Goal: Information Seeking & Learning: Understand process/instructions

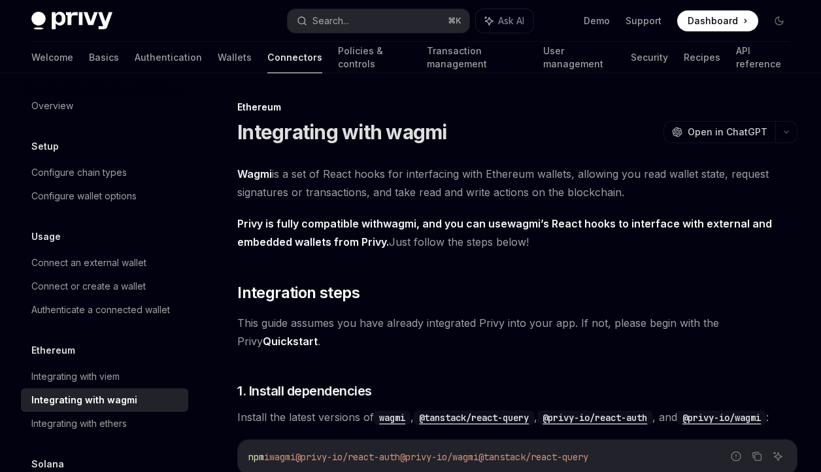
scroll to position [139, 0]
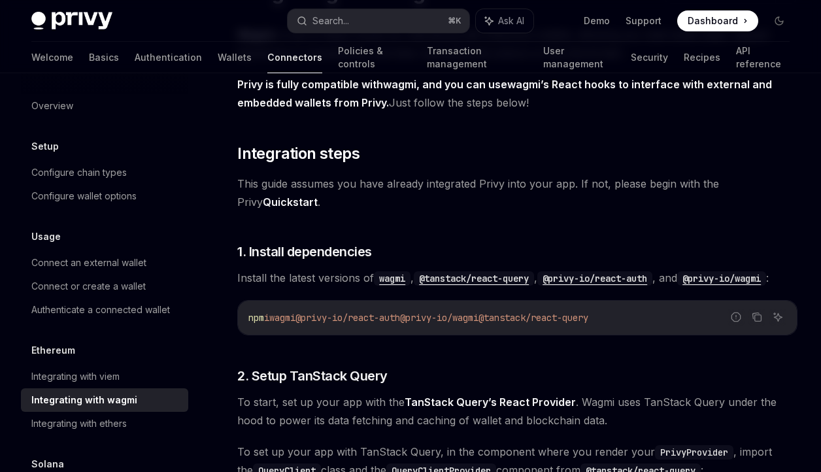
drag, startPoint x: 646, startPoint y: 317, endPoint x: 282, endPoint y: 322, distance: 364.3
click at [282, 322] on code "npm i wagmi @privy-io/react-auth @privy-io/wagmi @tanstack/react-query" at bounding box center [518, 318] width 538 height 16
copy span "wagmi @privy-io/react-auth @privy-io/wagmi @tanstack/react-query"
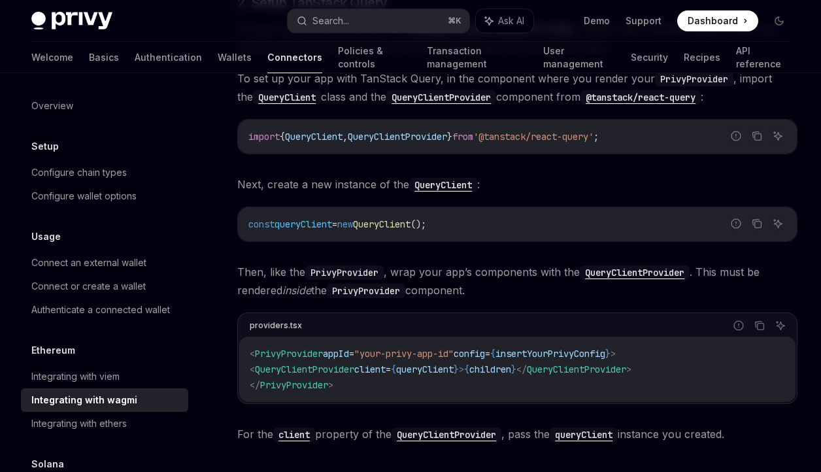
scroll to position [507, 0]
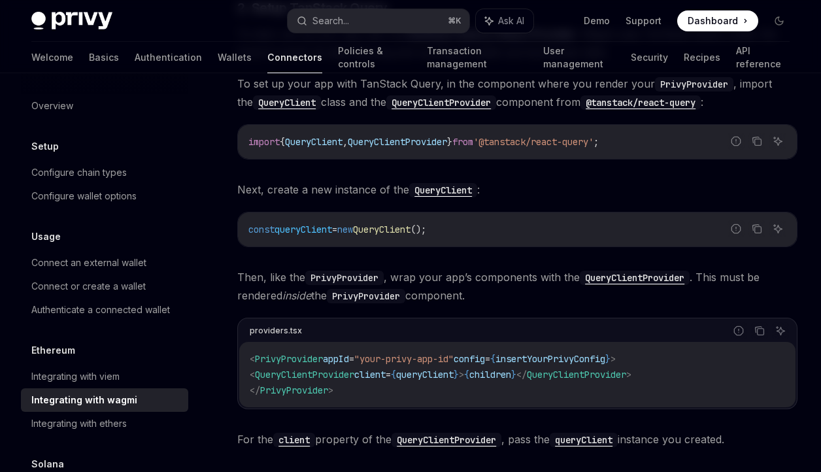
click at [343, 139] on span "QueryClient" at bounding box center [314, 142] width 58 height 12
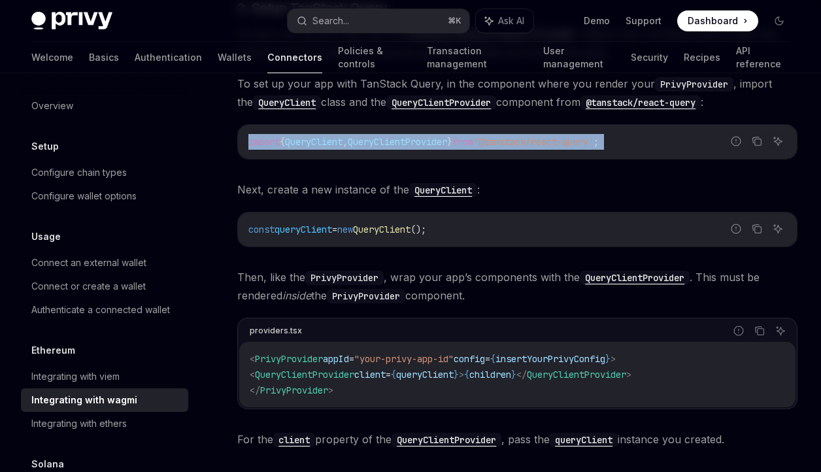
click at [343, 139] on span "QueryClient" at bounding box center [314, 142] width 58 height 12
copy div "import { QueryClient , QueryClientProvider } from '@tanstack/react-query' ;"
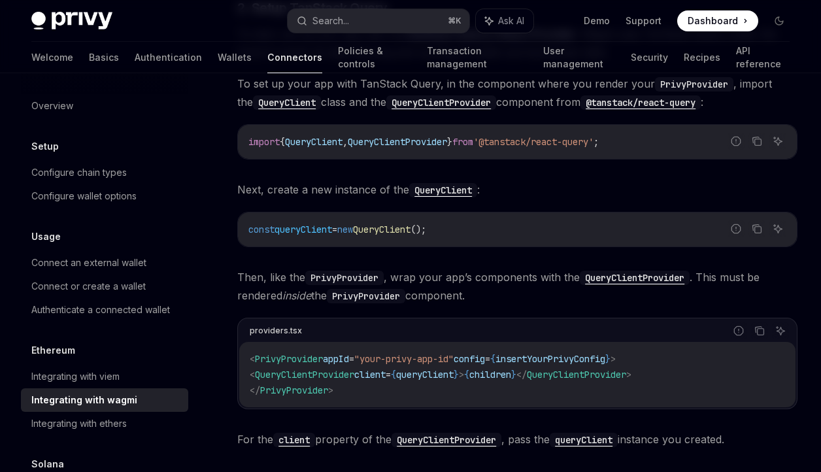
click at [411, 228] on span "QueryClient" at bounding box center [382, 230] width 58 height 12
copy div "const queryClient = new QueryClient ();"
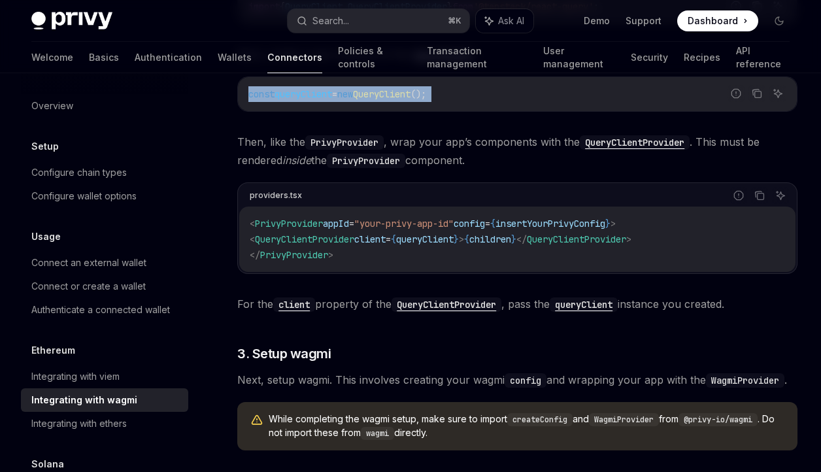
scroll to position [652, 0]
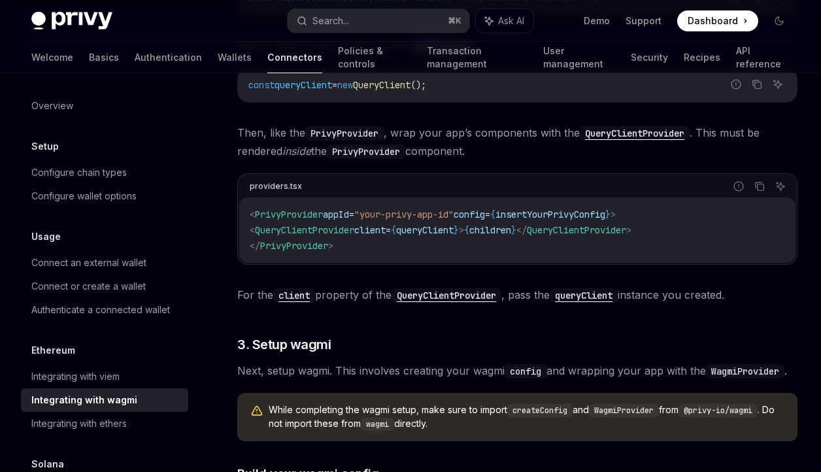
click at [337, 230] on span "QueryClientProvider" at bounding box center [304, 230] width 99 height 12
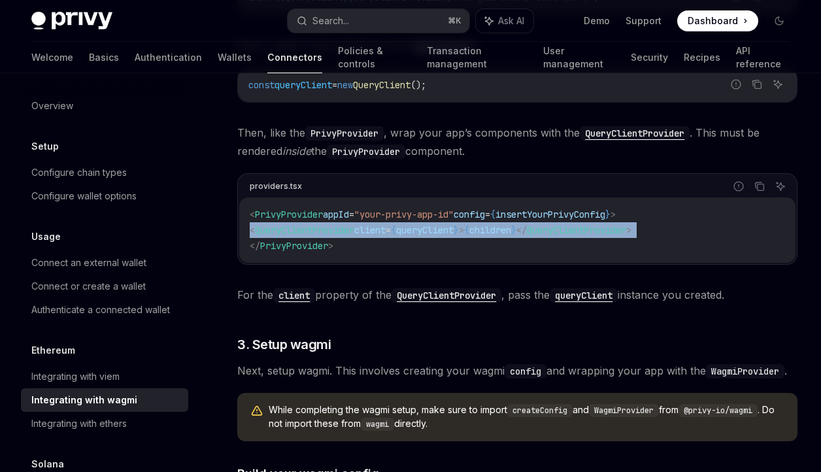
click at [337, 230] on span "QueryClientProvider" at bounding box center [304, 230] width 99 height 12
copy code "< QueryClientProvider client = { queryClient } > { children } </ QueryClientPro…"
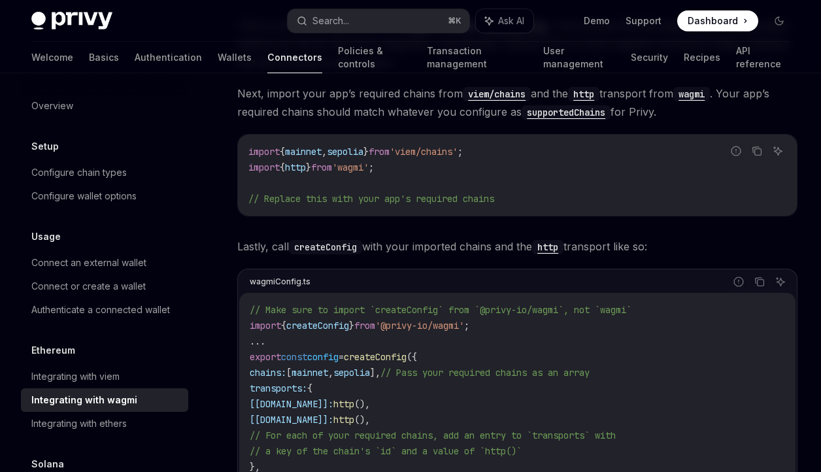
scroll to position [1243, 0]
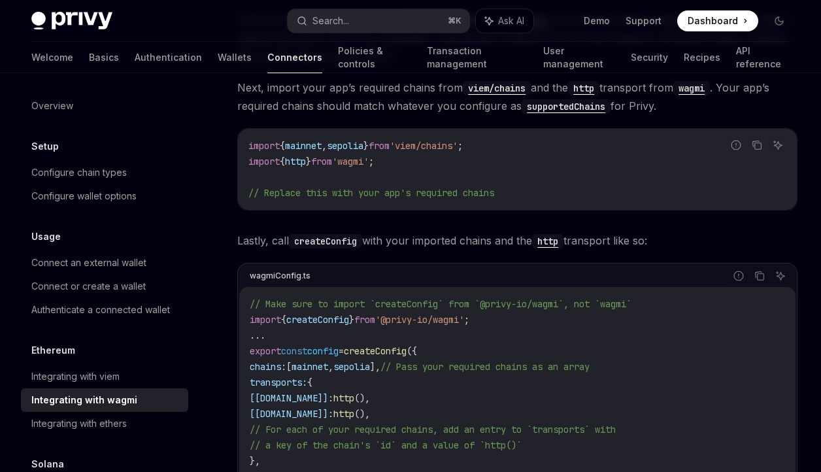
click at [448, 320] on span "'@privy-io/wagmi'" at bounding box center [419, 320] width 89 height 12
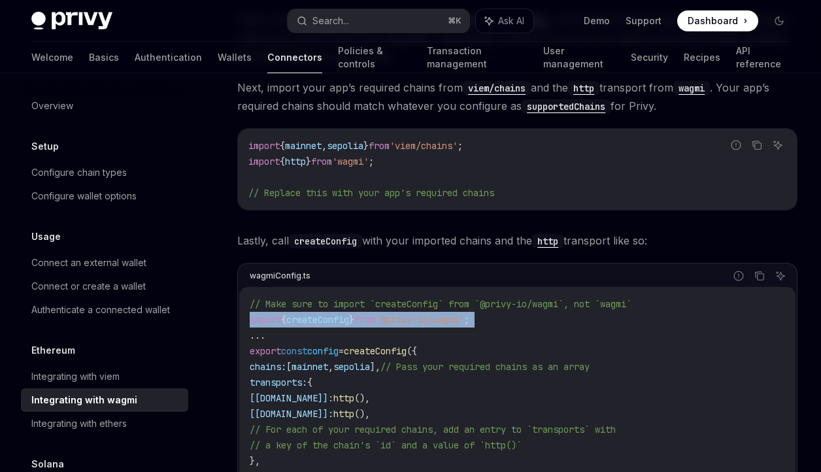
click at [448, 320] on span "'@privy-io/wagmi'" at bounding box center [419, 320] width 89 height 12
copy code "import { createConfig } from '@privy-io/wagmi' ;"
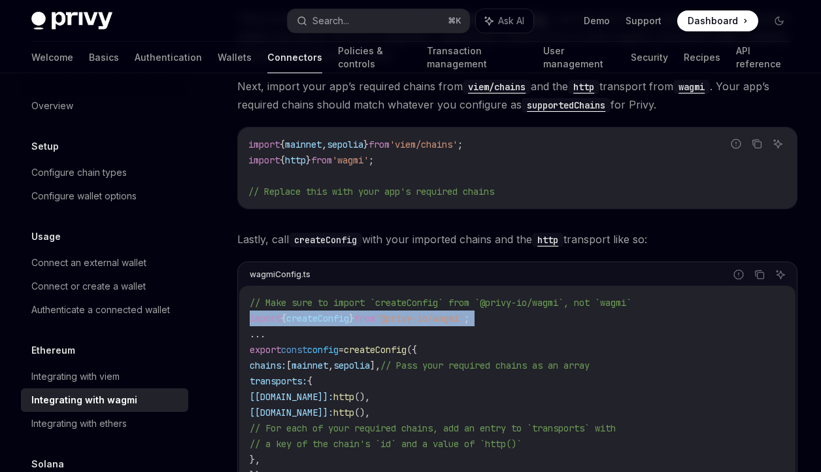
scroll to position [1239, 0]
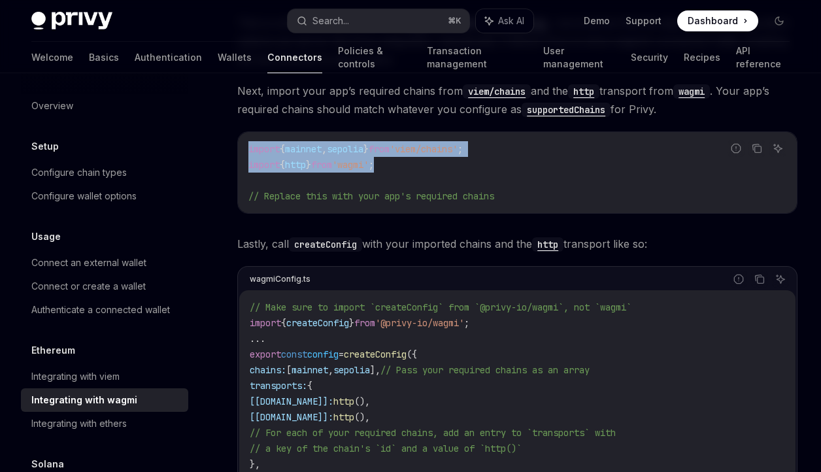
copy code "import { mainnet , sepolia } from 'viem/chains' ; import { http } from 'wagmi' ;"
drag, startPoint x: 410, startPoint y: 164, endPoint x: 242, endPoint y: 156, distance: 168.3
click at [242, 156] on div "import { mainnet , sepolia } from 'viem/chains' ; import { http } from 'wagmi' …" at bounding box center [517, 172] width 559 height 81
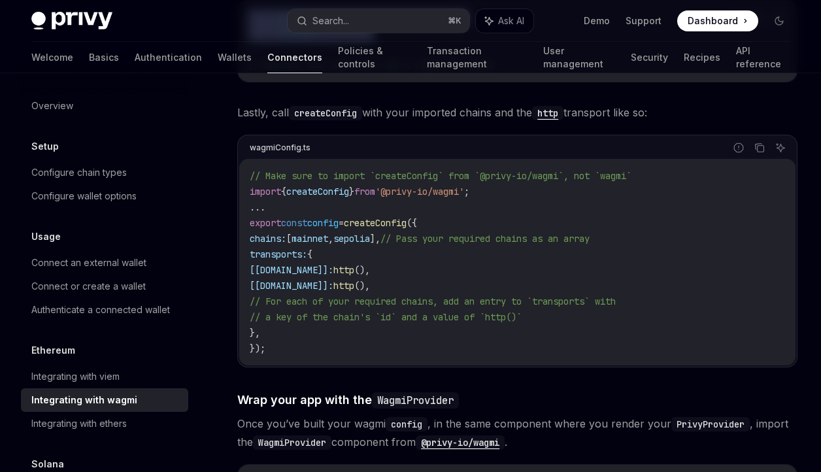
scroll to position [1376, 0]
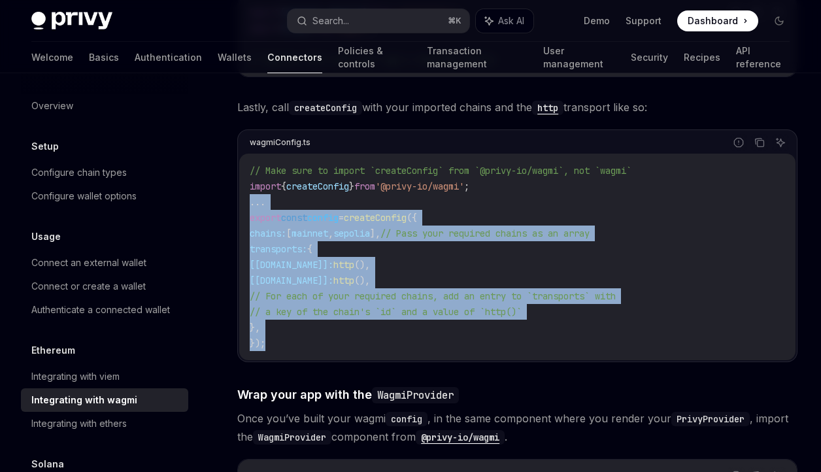
drag, startPoint x: 269, startPoint y: 347, endPoint x: 223, endPoint y: 208, distance: 146.2
copy code "... export const config = createConfig ({ chains: [ mainnet , sepolia ], // Pas…"
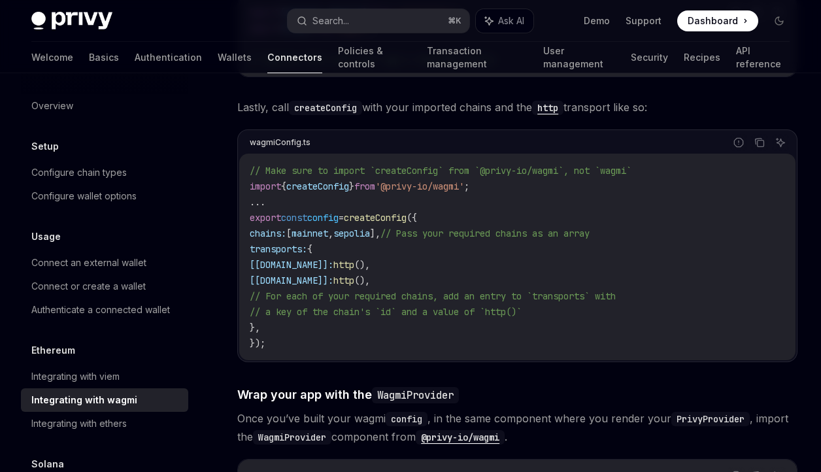
click at [259, 213] on span "export" at bounding box center [265, 218] width 31 height 12
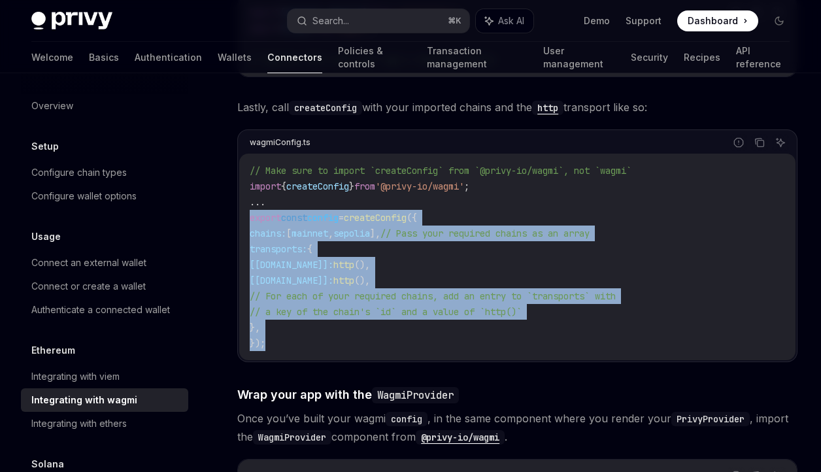
drag, startPoint x: 267, startPoint y: 345, endPoint x: 228, endPoint y: 219, distance: 131.4
copy code "export const config = createConfig ({ chains: [ mainnet , sepolia ], // Pass yo…"
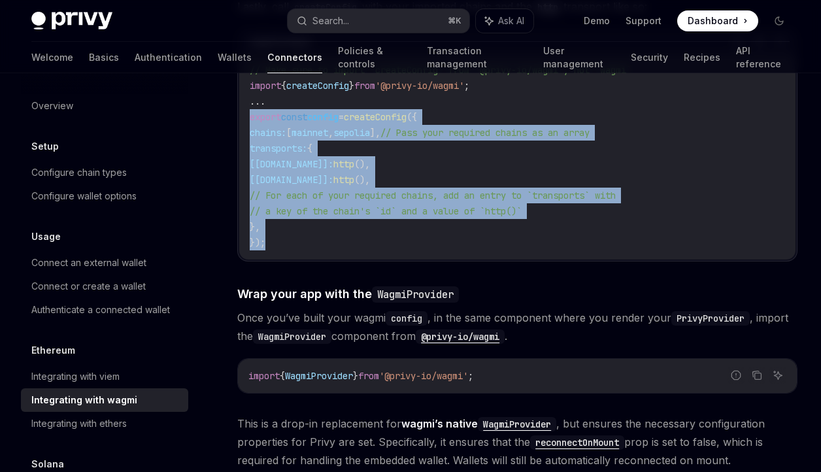
scroll to position [1651, 0]
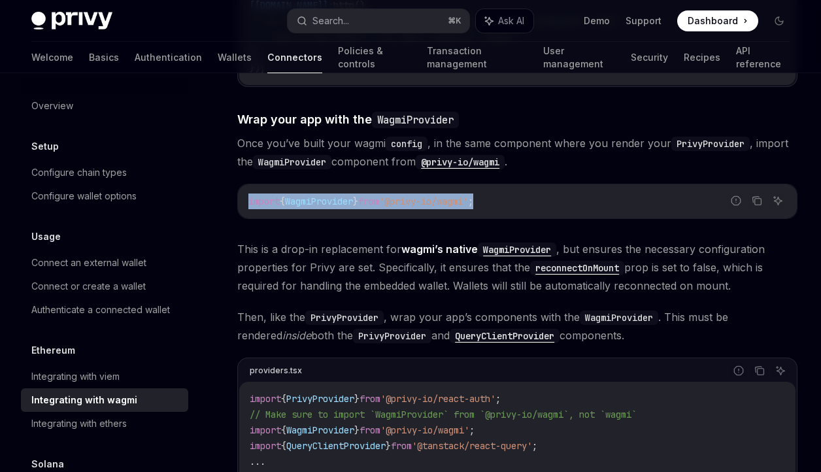
drag, startPoint x: 523, startPoint y: 202, endPoint x: 249, endPoint y: 201, distance: 273.4
click at [249, 201] on code "import { WagmiProvider } from '@privy-io/wagmi' ;" at bounding box center [518, 202] width 538 height 16
copy span "import { WagmiProvider } from '@privy-io/wagmi' ;"
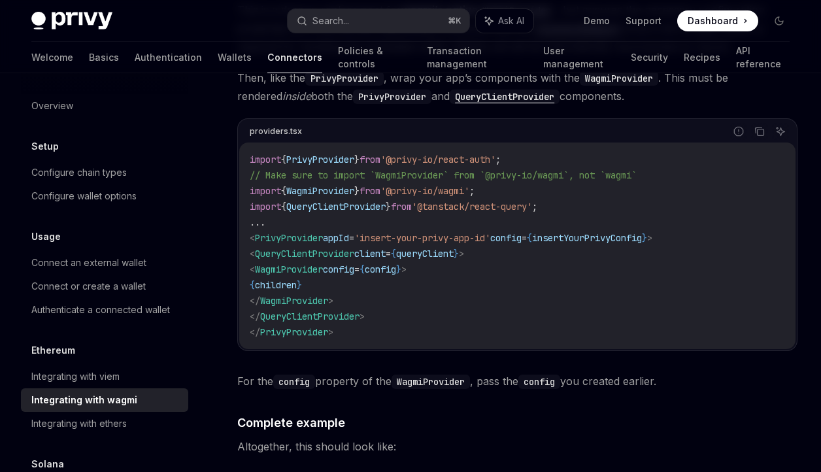
drag, startPoint x: 453, startPoint y: 269, endPoint x: 274, endPoint y: 271, distance: 179.2
click at [274, 271] on code "import { PrivyProvider } from '@privy-io/react-auth' ; // Make sure to import `…" at bounding box center [518, 246] width 536 height 188
copy span "< WagmiProvider config = { config } >"
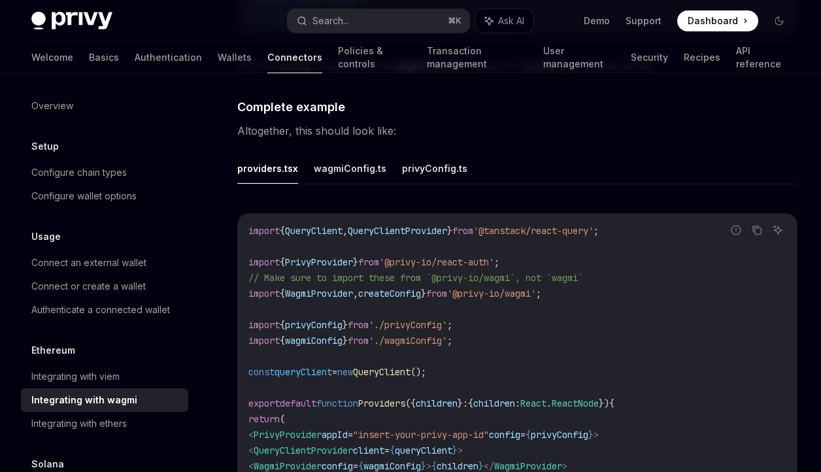
scroll to position [2203, 0]
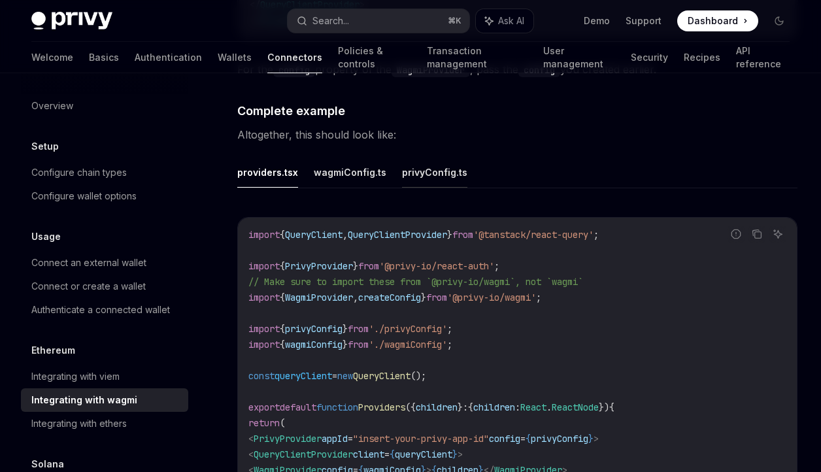
click at [419, 174] on button "privyConfig.ts" at bounding box center [434, 172] width 65 height 31
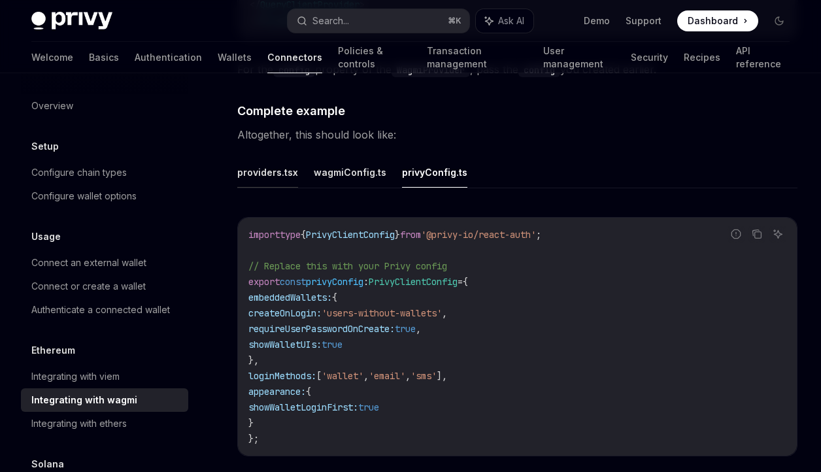
click at [279, 167] on button "providers.tsx" at bounding box center [267, 172] width 61 height 31
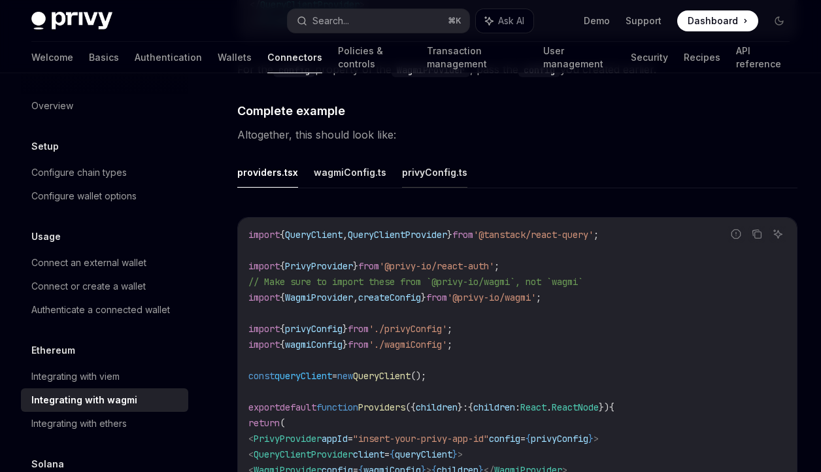
click at [439, 176] on button "privyConfig.ts" at bounding box center [434, 172] width 65 height 31
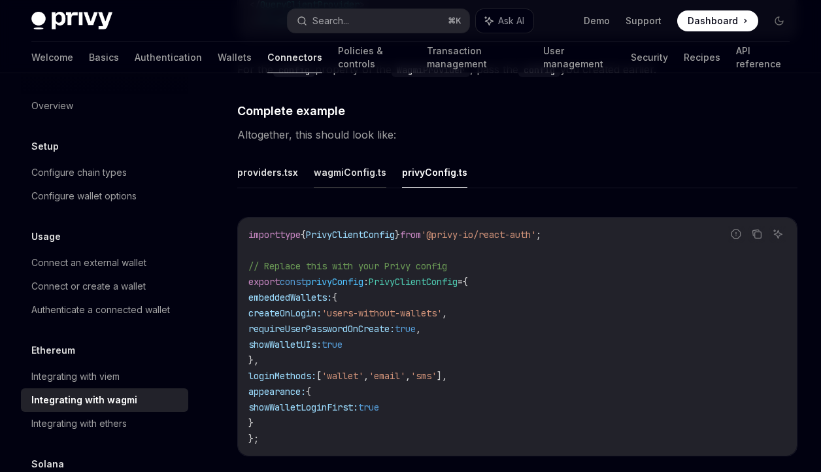
click at [371, 179] on button "wagmiConfig.ts" at bounding box center [350, 172] width 73 height 31
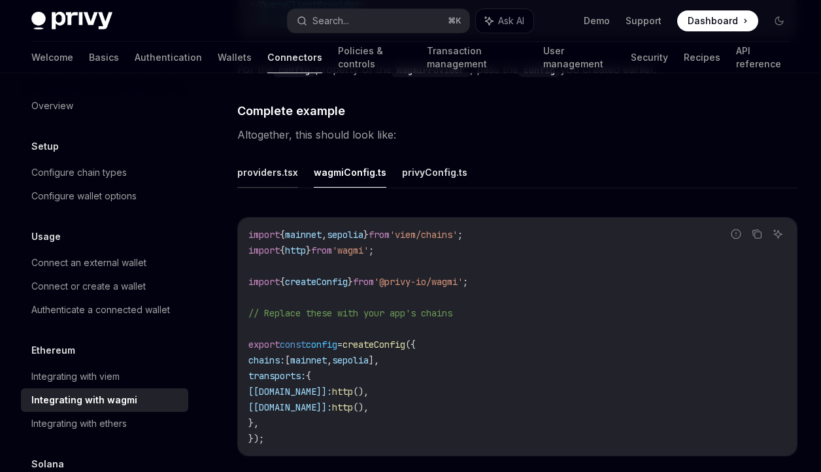
click at [288, 177] on button "providers.tsx" at bounding box center [267, 172] width 61 height 31
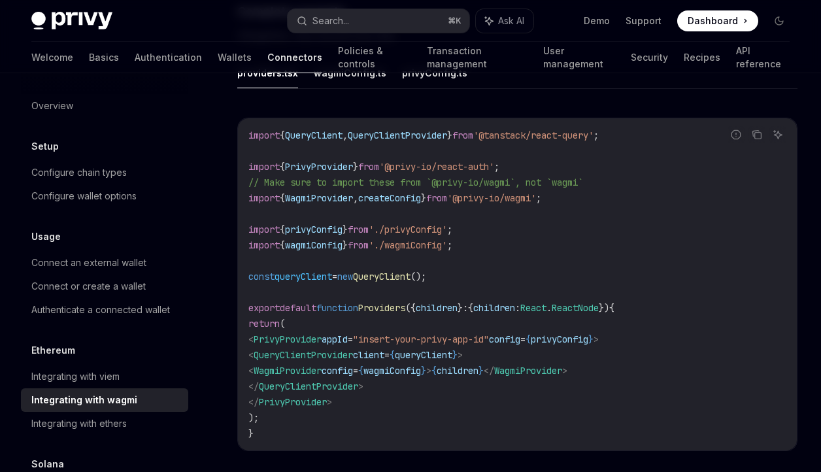
scroll to position [2296, 0]
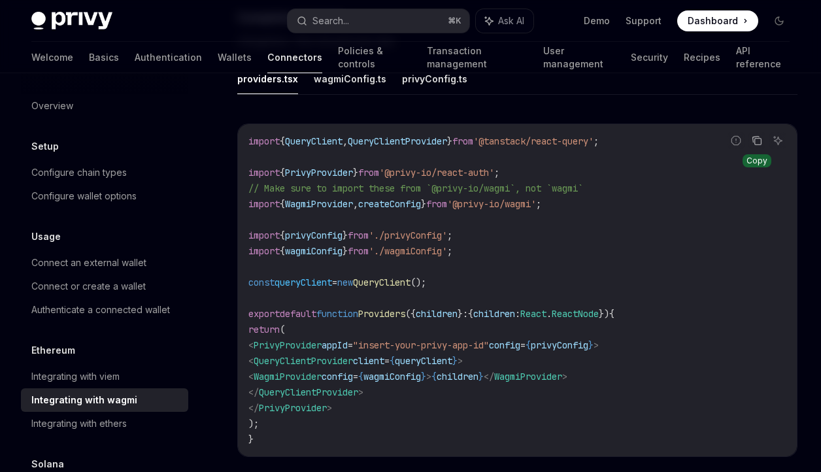
click at [763, 141] on button "Copy the contents from the code block" at bounding box center [757, 140] width 17 height 17
click at [158, 373] on div "Integrating with viem" at bounding box center [105, 377] width 149 height 16
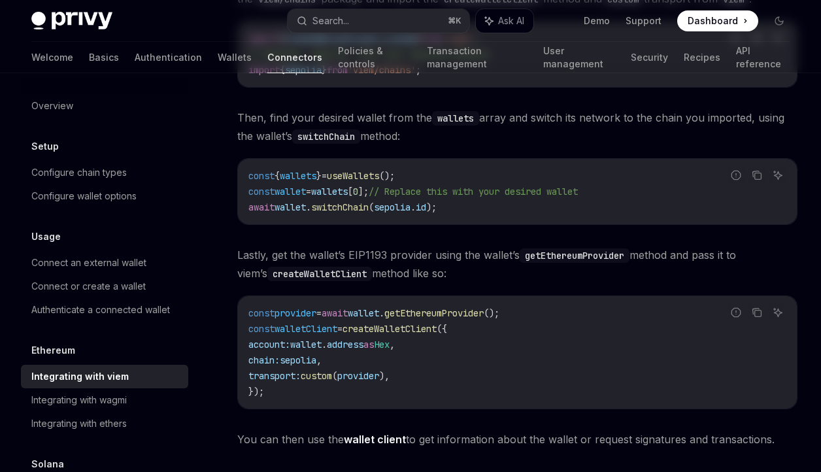
scroll to position [292, 0]
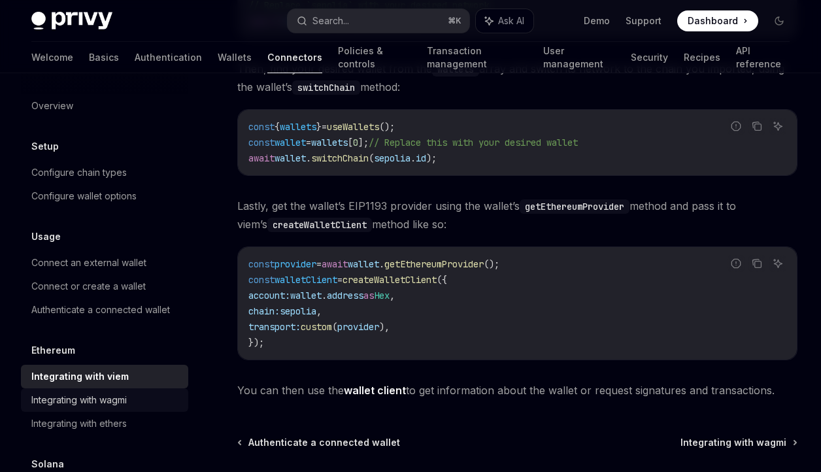
click at [102, 406] on div "Integrating with wagmi" at bounding box center [78, 400] width 95 height 16
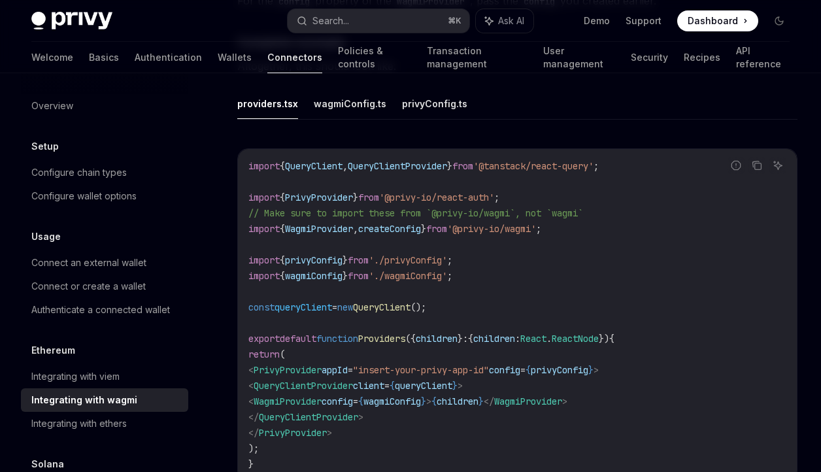
scroll to position [2267, 0]
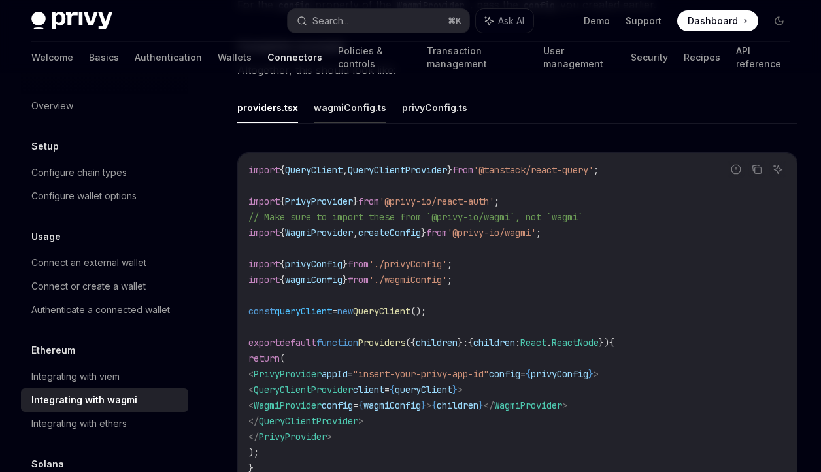
click at [374, 106] on button "wagmiConfig.ts" at bounding box center [350, 107] width 73 height 31
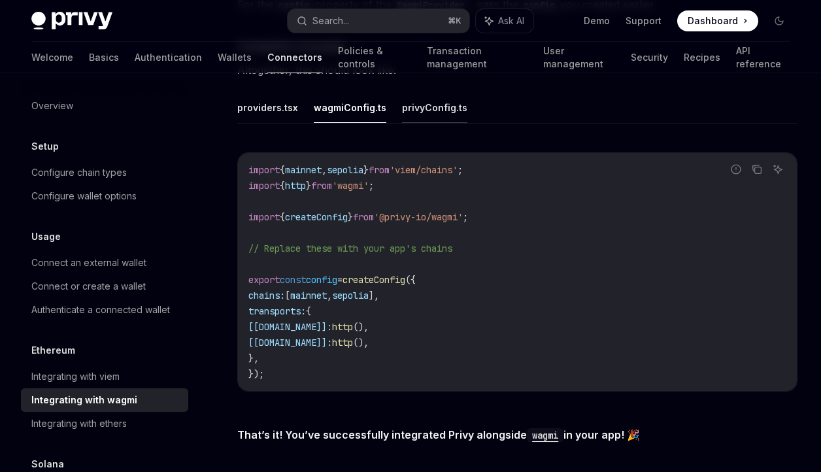
click at [435, 104] on button "privyConfig.ts" at bounding box center [434, 107] width 65 height 31
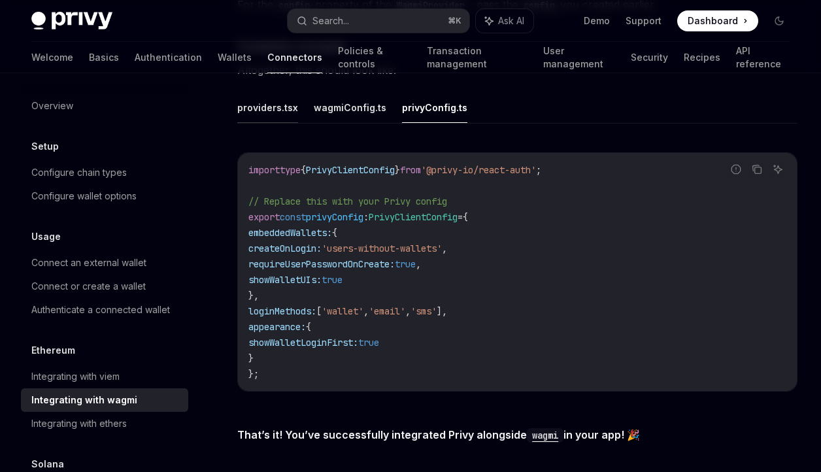
click at [257, 107] on button "providers.tsx" at bounding box center [267, 107] width 61 height 31
type textarea "*"
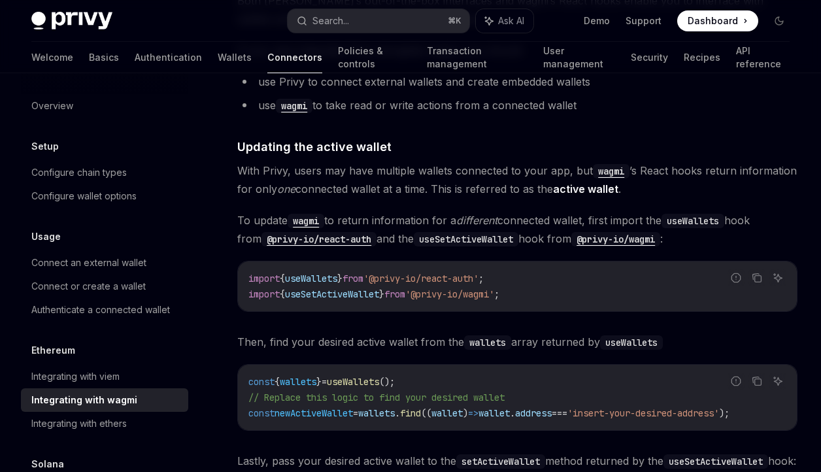
scroll to position [3303, 0]
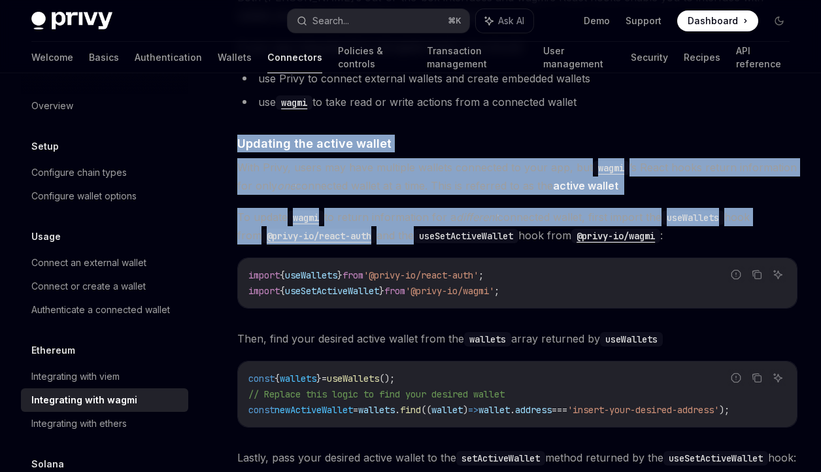
drag, startPoint x: 241, startPoint y: 137, endPoint x: 389, endPoint y: 234, distance: 176.7
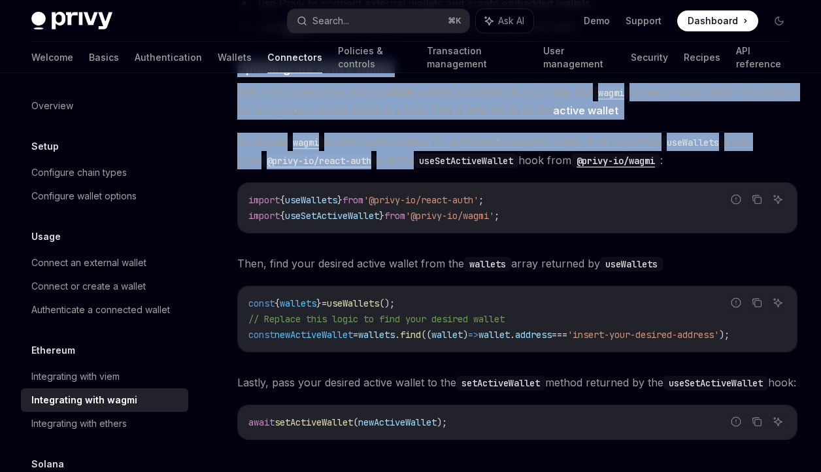
scroll to position [3592, 0]
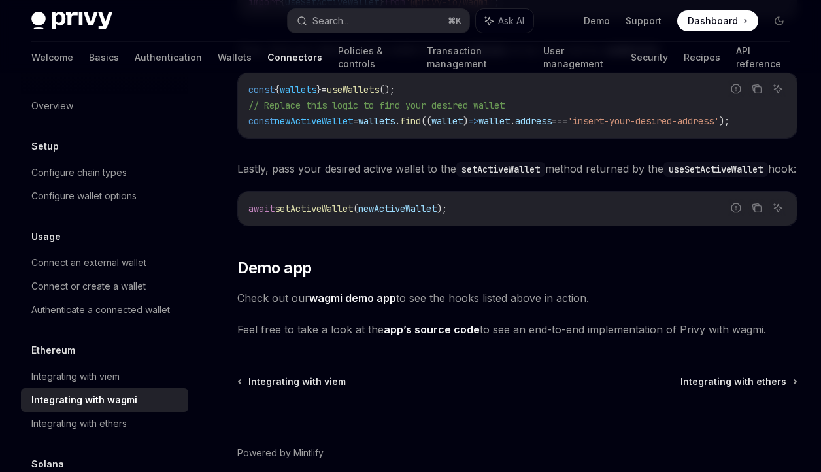
click at [370, 305] on link "wagmi demo app" at bounding box center [352, 299] width 87 height 14
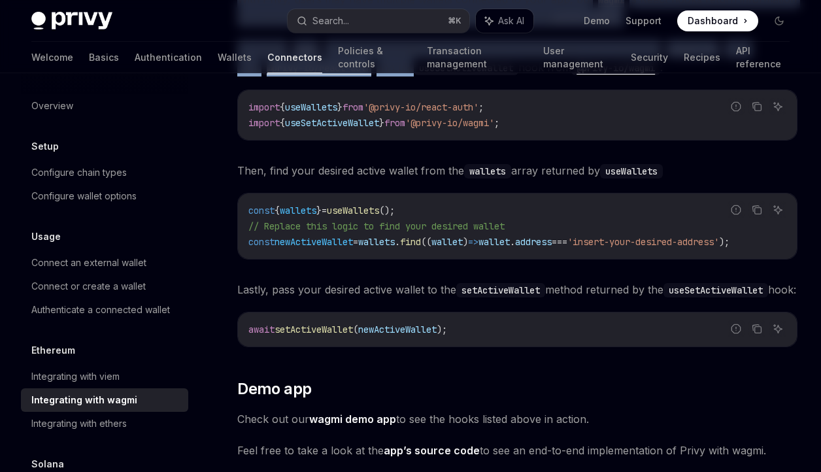
scroll to position [3628, 0]
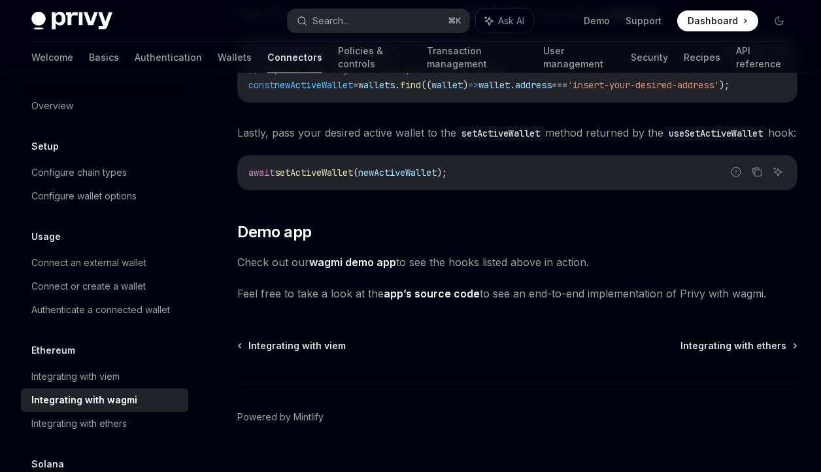
drag, startPoint x: 487, startPoint y: 192, endPoint x: 341, endPoint y: 156, distance: 150.2
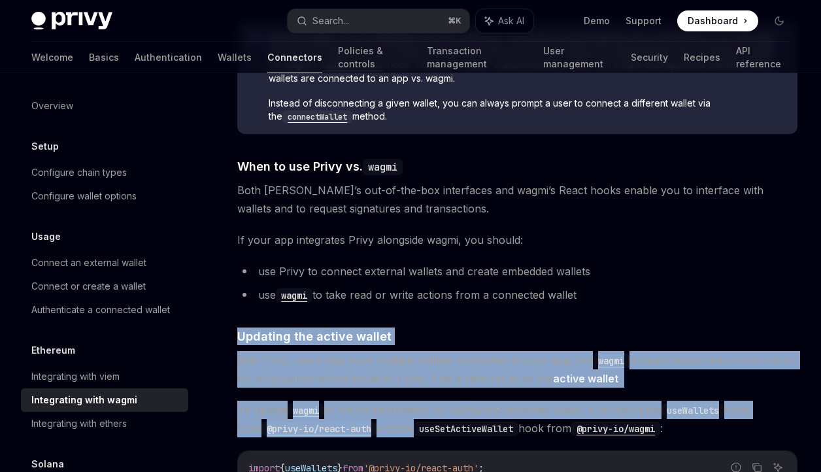
scroll to position [3041, 0]
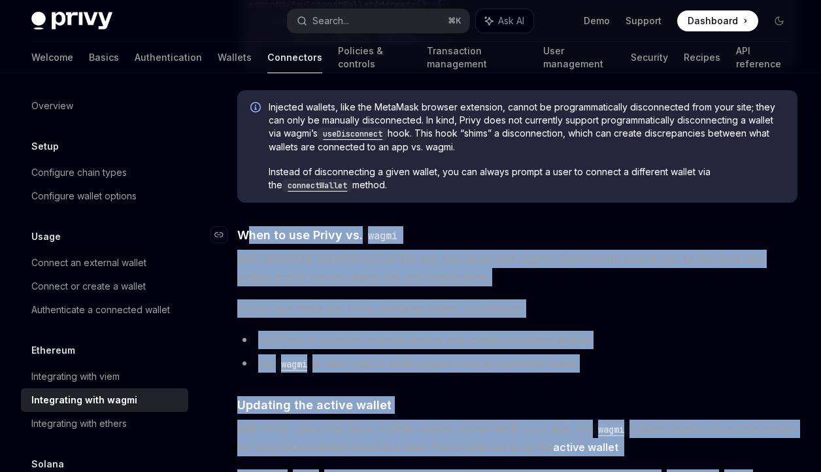
click at [245, 232] on span "When to use Privy vs. wagmi" at bounding box center [319, 235] width 165 height 18
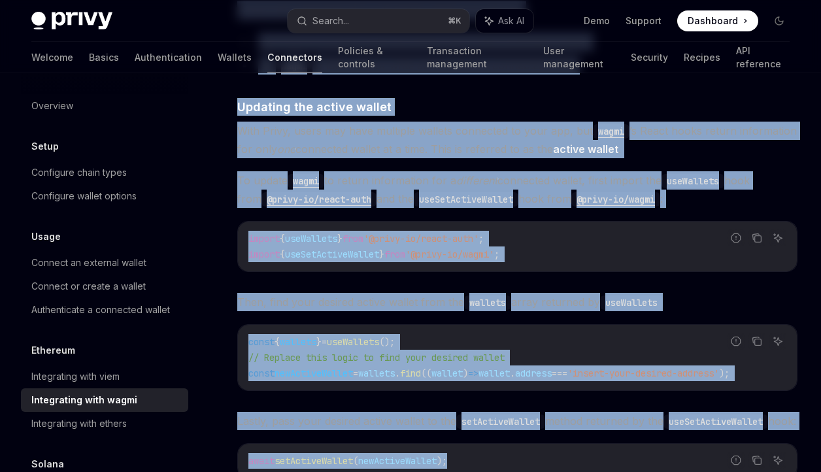
scroll to position [3331, 0]
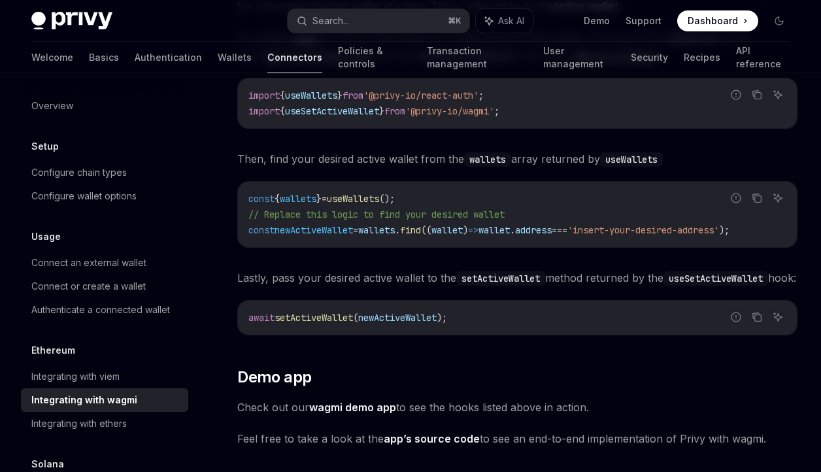
scroll to position [3299, 0]
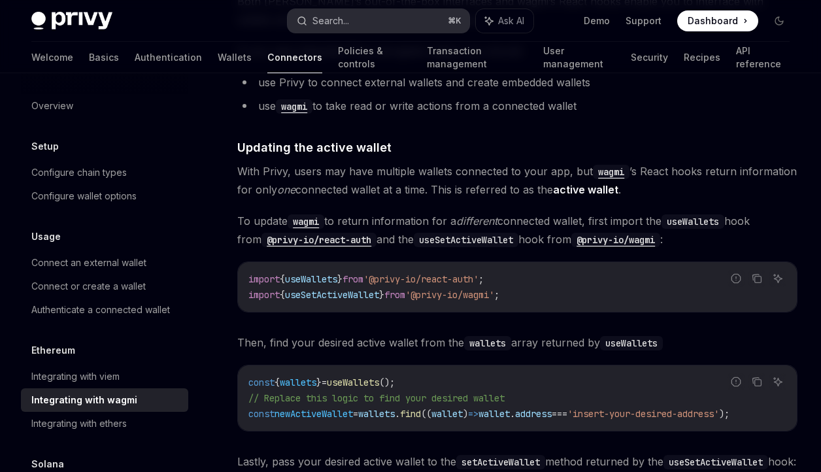
click at [360, 21] on button "Search... ⌘ K" at bounding box center [379, 21] width 182 height 24
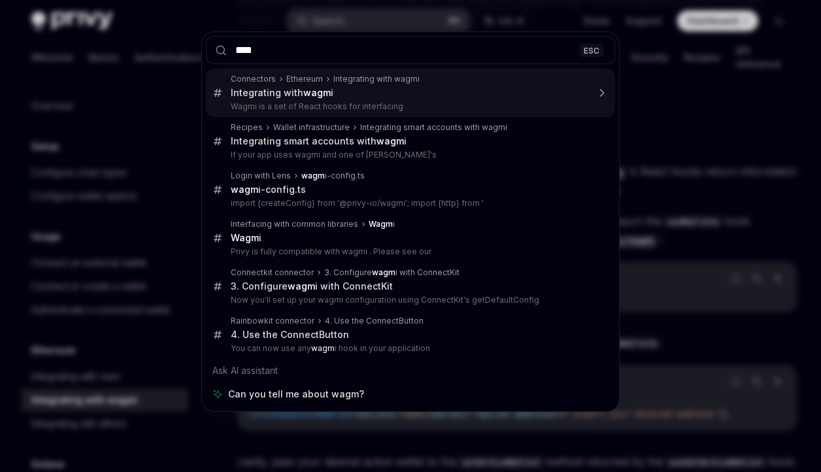
type input "*****"
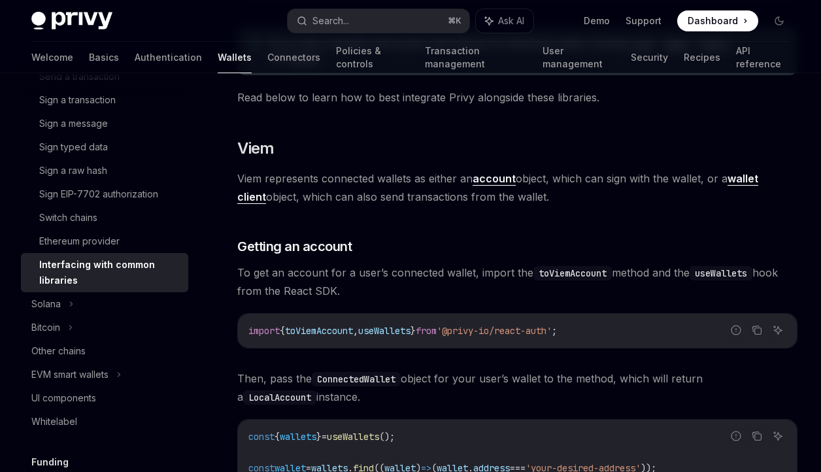
scroll to position [10, 0]
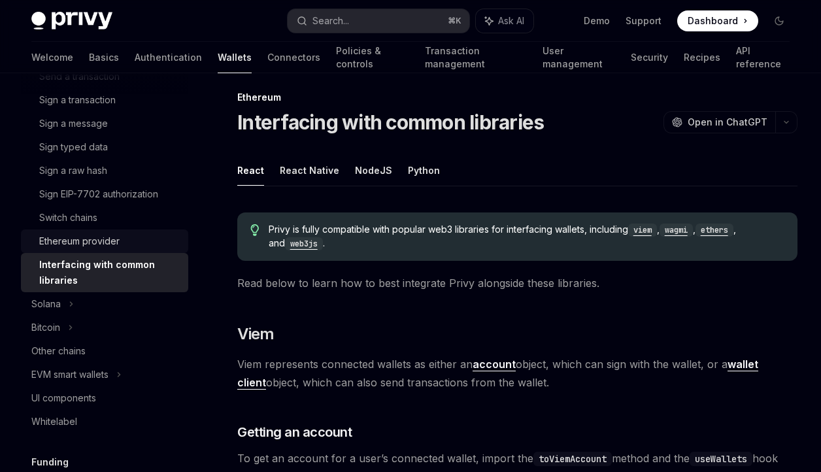
click at [80, 243] on div "Ethereum provider" at bounding box center [79, 241] width 80 height 16
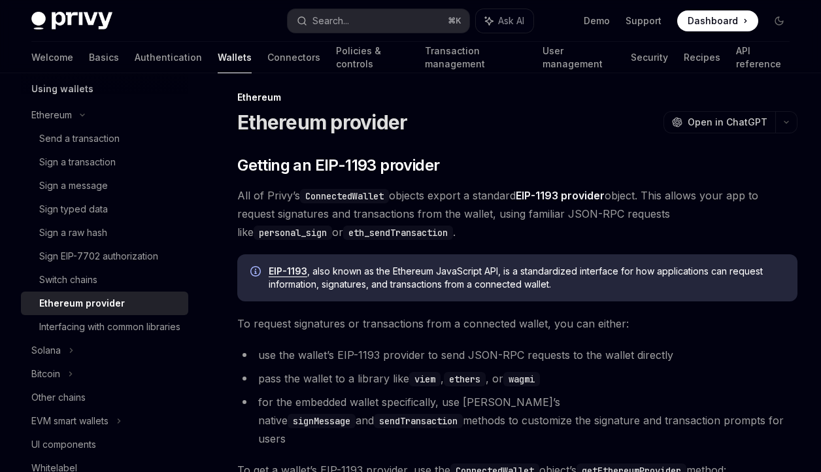
scroll to position [324, 0]
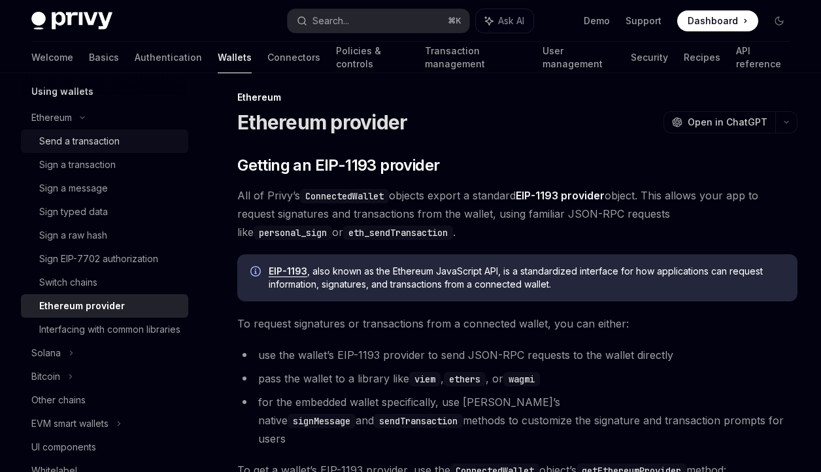
click at [128, 149] on link "Send a transaction" at bounding box center [104, 141] width 167 height 24
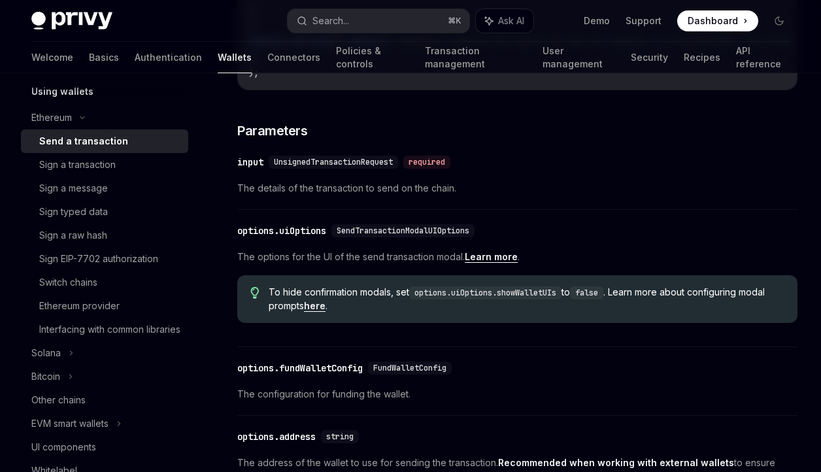
scroll to position [583, 0]
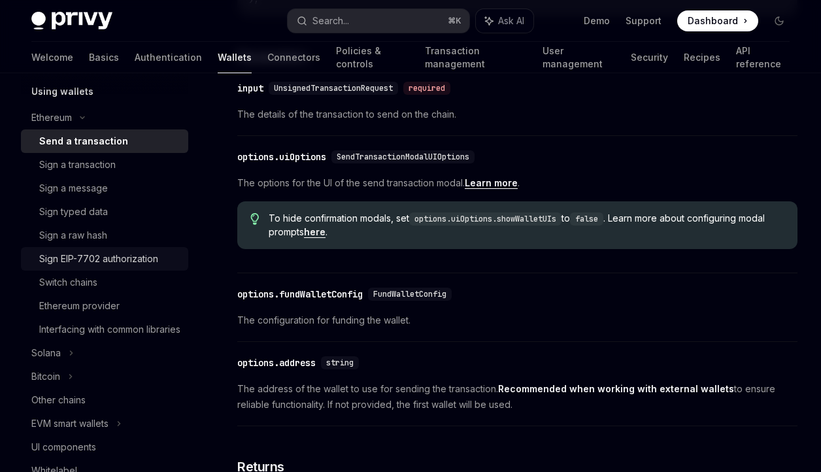
click at [159, 263] on div "Sign EIP-7702 authorization" at bounding box center [109, 259] width 141 height 16
type textarea "*"
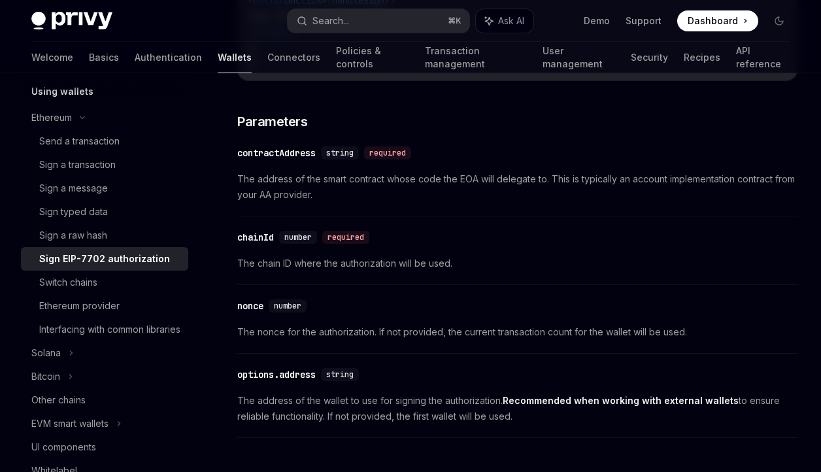
scroll to position [1279, 0]
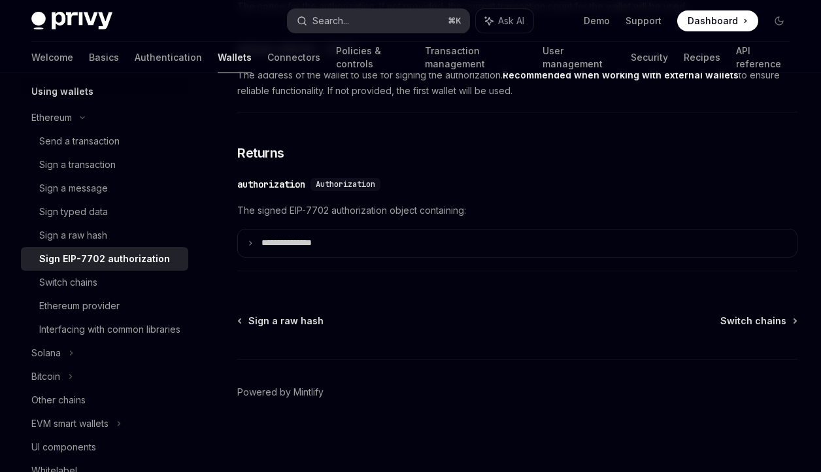
click at [372, 14] on button "Search... ⌘ K" at bounding box center [379, 21] width 182 height 24
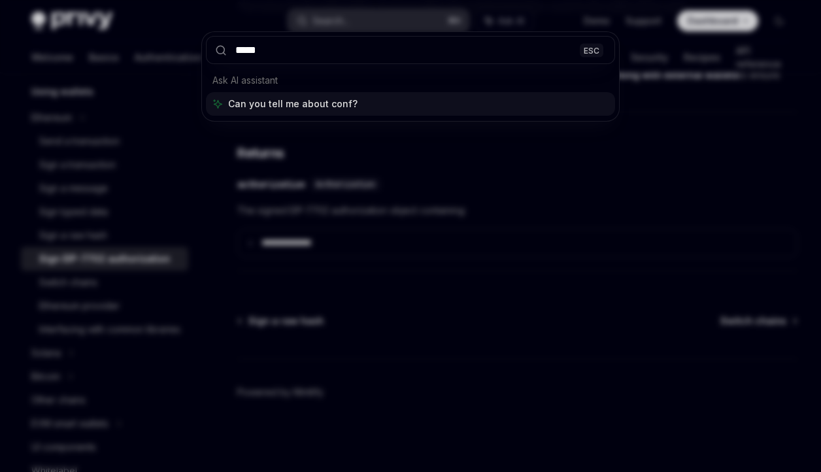
type input "******"
type textarea "*"
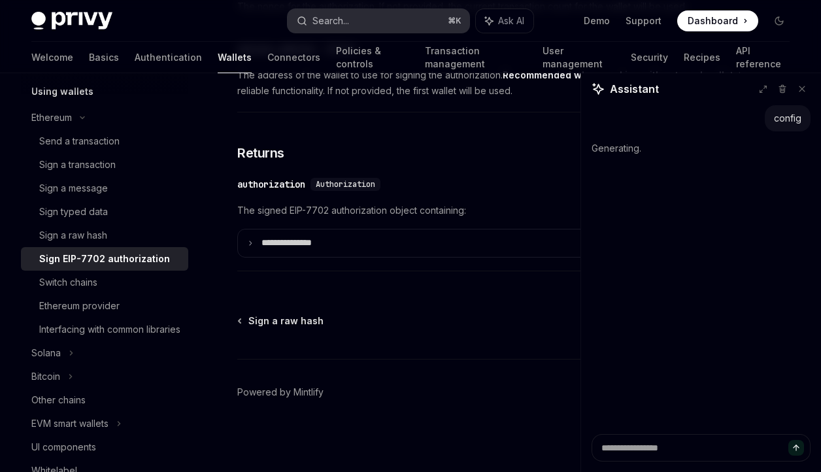
click at [332, 24] on div "Search..." at bounding box center [331, 21] width 37 height 16
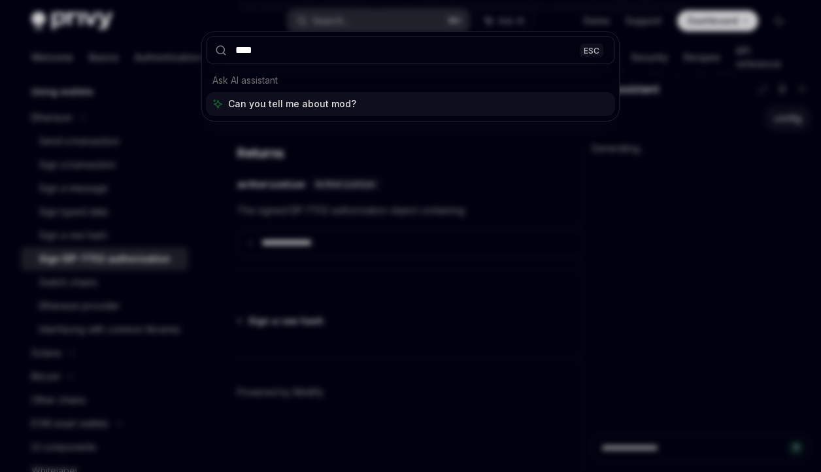
type input "*****"
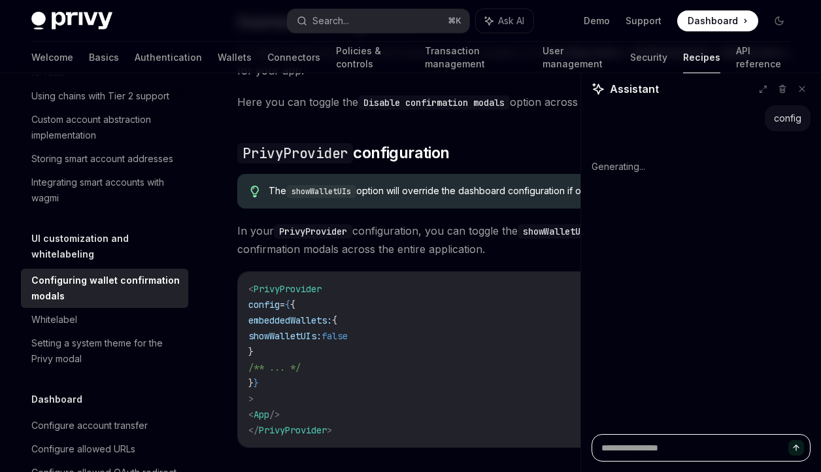
scroll to position [326, 0]
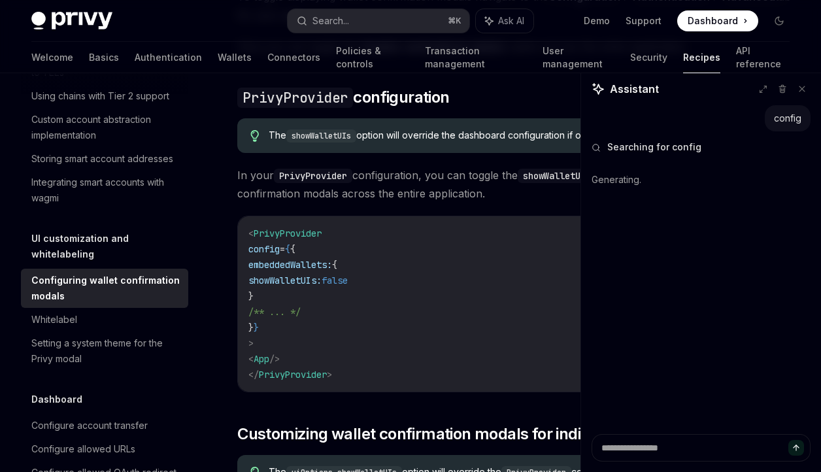
drag, startPoint x: 285, startPoint y: 297, endPoint x: 269, endPoint y: 264, distance: 37.1
click at [268, 264] on code "< PrivyProvider config = { { embeddedWallets: { showWalletUIs: false } /** ... …" at bounding box center [518, 304] width 538 height 157
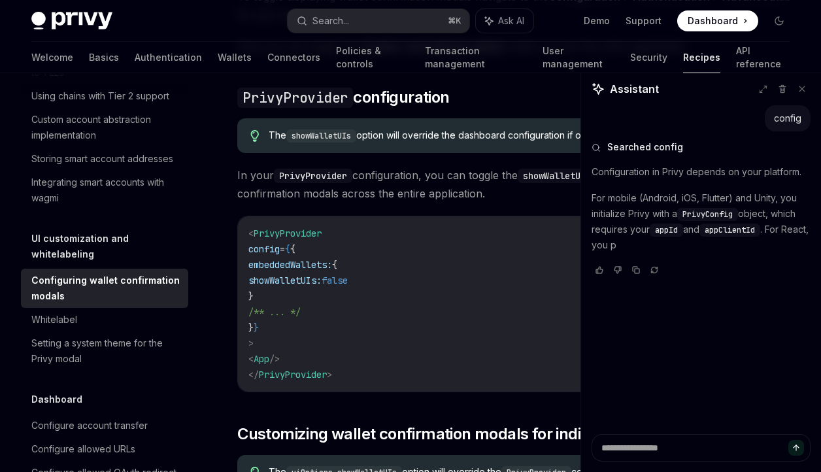
drag, startPoint x: 400, startPoint y: 281, endPoint x: 283, endPoint y: 278, distance: 117.1
click at [283, 278] on code "< PrivyProvider config = { { embeddedWallets: { showWalletUIs: false } /** ... …" at bounding box center [518, 304] width 538 height 157
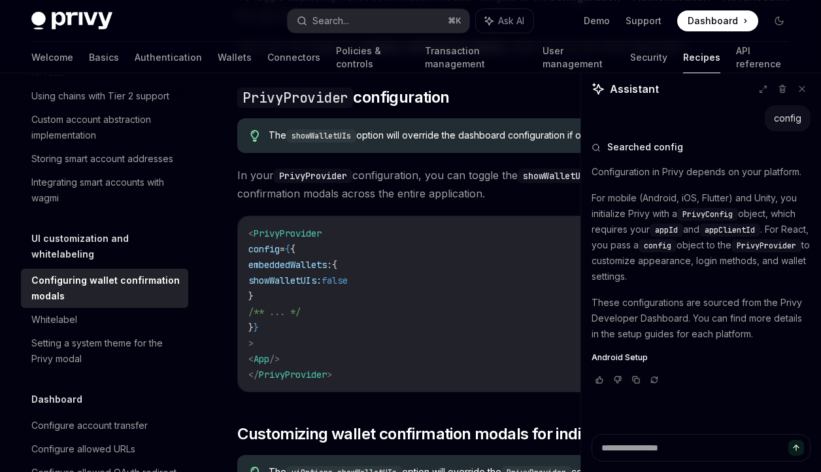
type textarea "*"
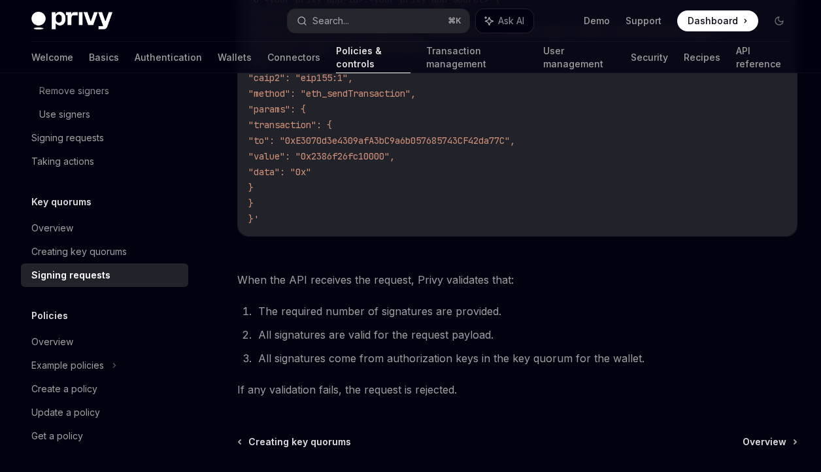
scroll to position [343, 0]
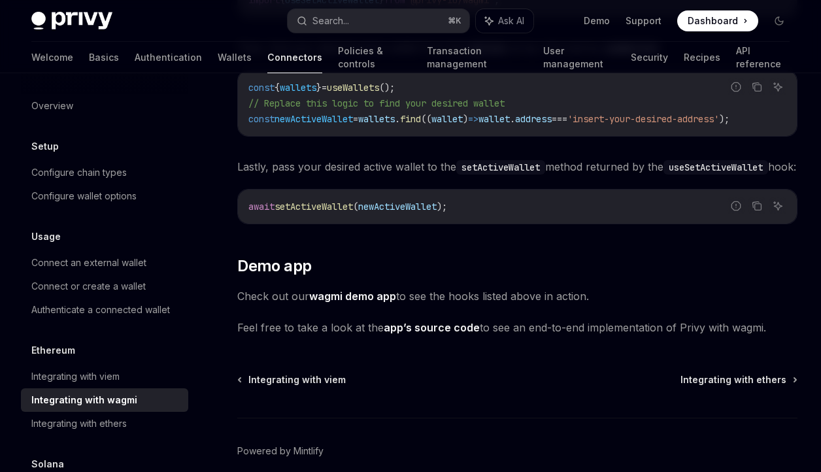
scroll to position [3634, 0]
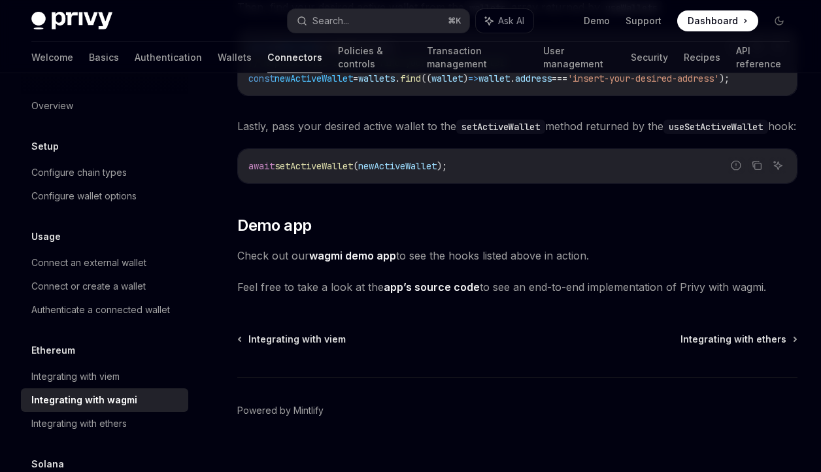
click at [360, 263] on link "wagmi demo app" at bounding box center [352, 256] width 87 height 14
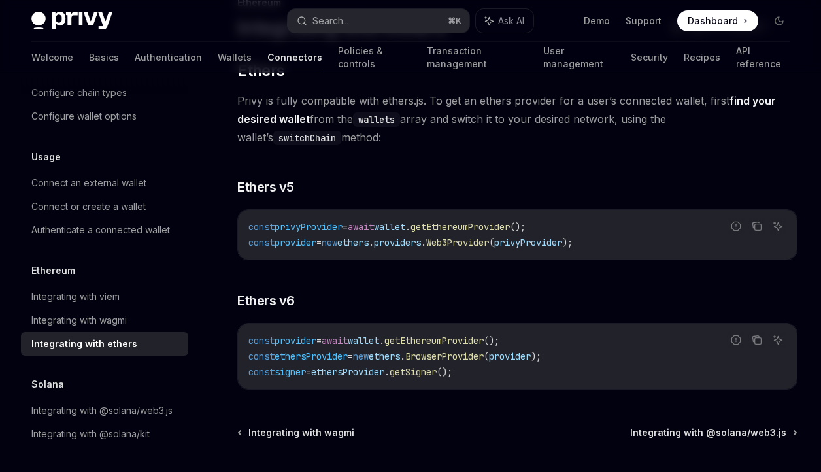
scroll to position [111, 0]
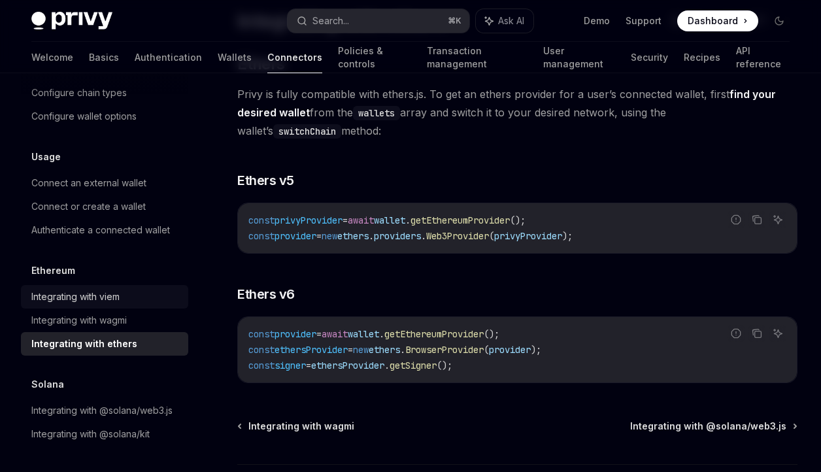
click at [122, 290] on div "Integrating with viem" at bounding box center [105, 297] width 149 height 16
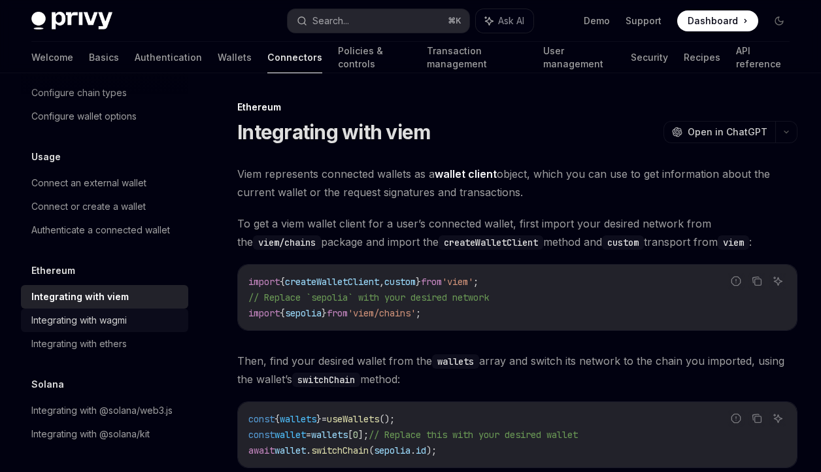
click at [124, 314] on div "Integrating with wagmi" at bounding box center [78, 321] width 95 height 16
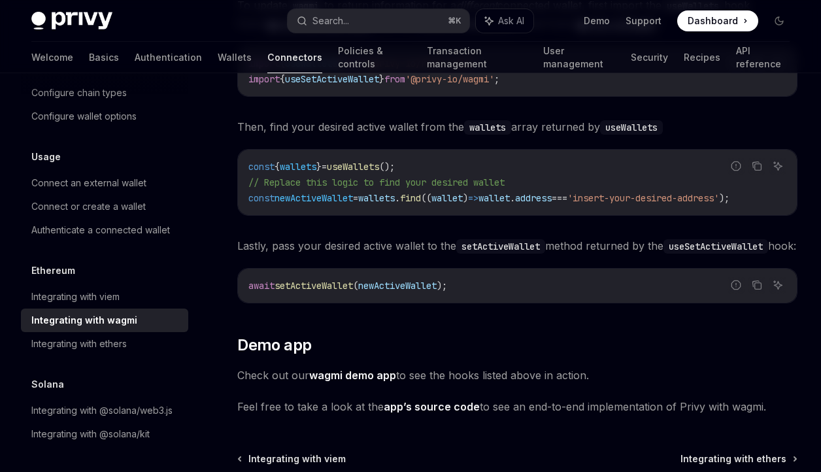
scroll to position [3674, 0]
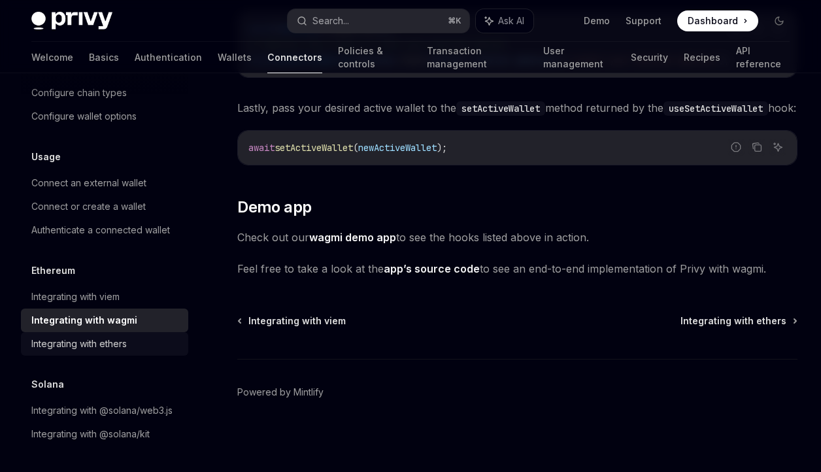
click at [86, 343] on div "Integrating with ethers" at bounding box center [78, 344] width 95 height 16
type textarea "*"
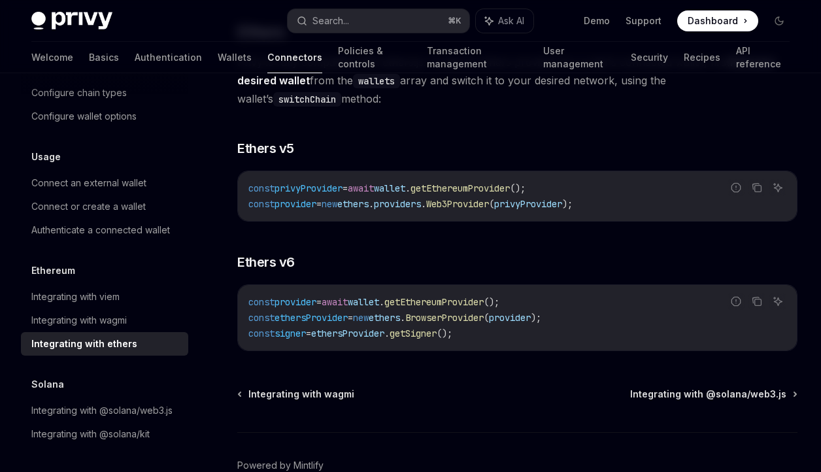
scroll to position [152, 0]
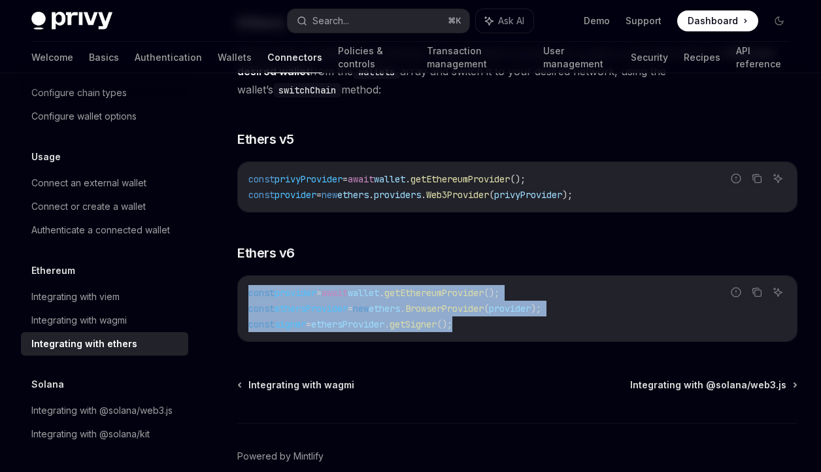
drag, startPoint x: 494, startPoint y: 325, endPoint x: 249, endPoint y: 298, distance: 246.8
click at [249, 298] on code "const provider = await wallet . getEthereumProvider (); const ethersProvider = …" at bounding box center [518, 308] width 538 height 47
copy code "const provider = await wallet . getEthereumProvider (); const ethersProvider = …"
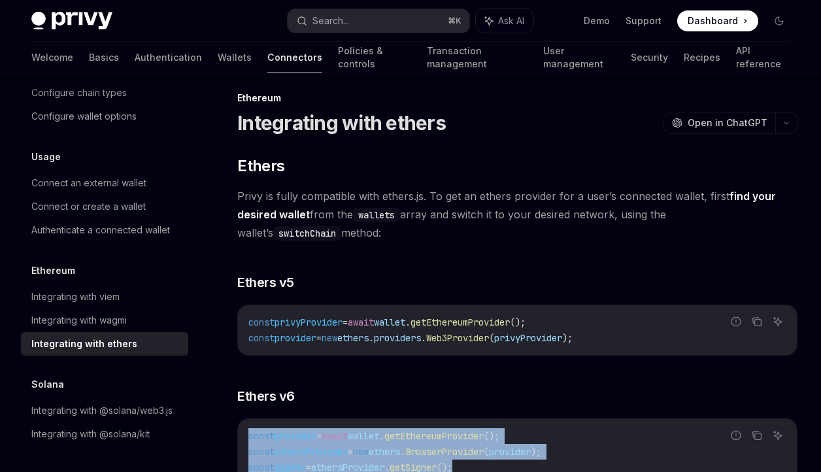
scroll to position [0, 0]
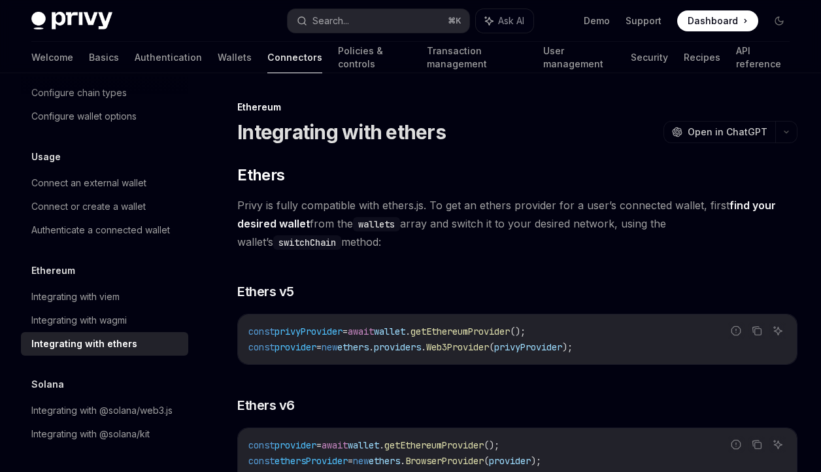
drag, startPoint x: 240, startPoint y: 129, endPoint x: 405, endPoint y: 382, distance: 301.8
click at [407, 383] on div "Ethereum Integrating with ethers OpenAI Open in ChatGPT OpenAI Open in ChatGPT …" at bounding box center [395, 393] width 811 height 589
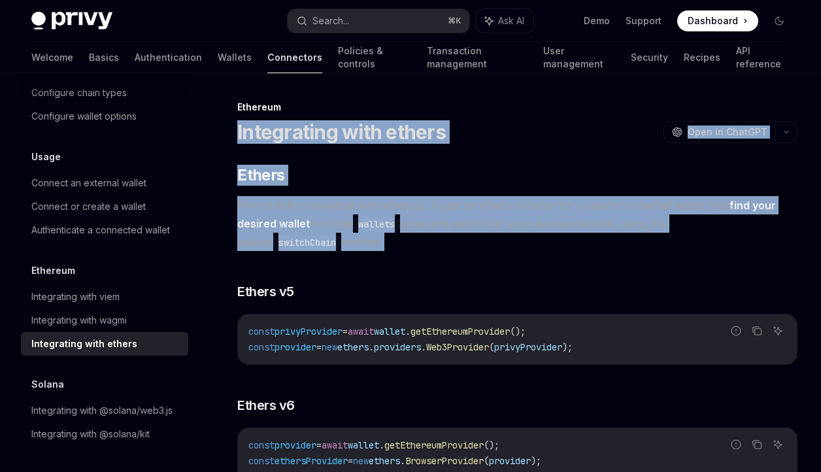
drag, startPoint x: 239, startPoint y: 130, endPoint x: 379, endPoint y: 275, distance: 200.7
click at [379, 275] on div "Ethereum Integrating with ethers OpenAI Open in ChatGPT OpenAI Open in ChatGPT …" at bounding box center [395, 393] width 811 height 589
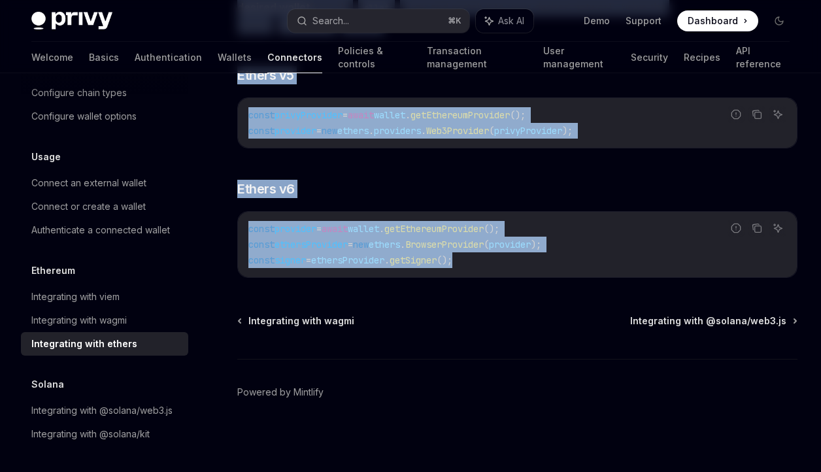
click at [516, 264] on code "const provider = await wallet . getEthereumProvider (); const ethersProvider = …" at bounding box center [518, 244] width 538 height 47
copy div "Integrating with ethers OpenAI Open in ChatGPT OpenAI Open in ChatGPT ​ Ethers …"
